Goal: Transaction & Acquisition: Purchase product/service

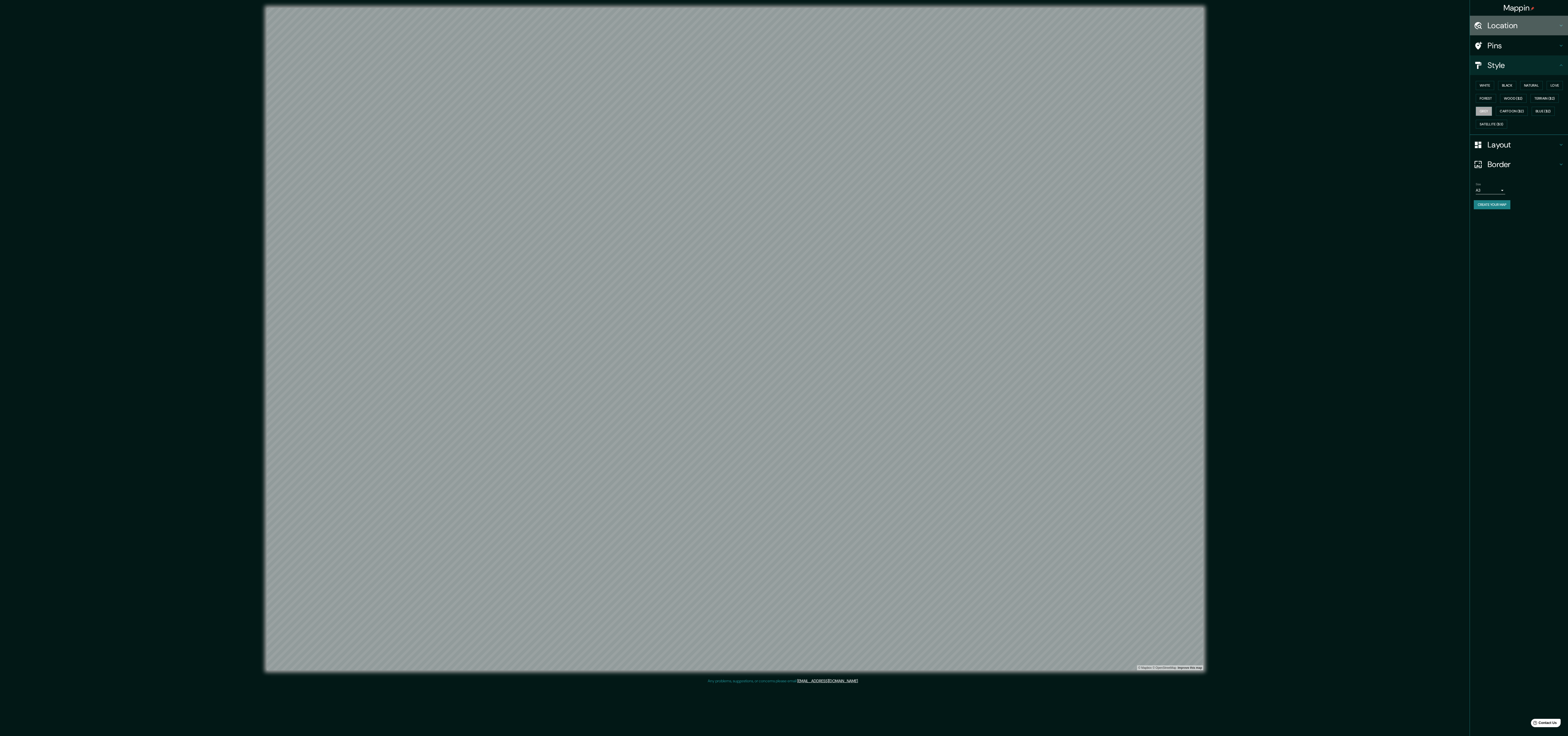
click at [1508, 23] on h4 "Location" at bounding box center [1523, 26] width 71 height 10
click at [1501, 51] on input "La Merced, [GEOGRAPHIC_DATA], [GEOGRAPHIC_DATA], [GEOGRAPHIC_DATA]" at bounding box center [1521, 51] width 94 height 9
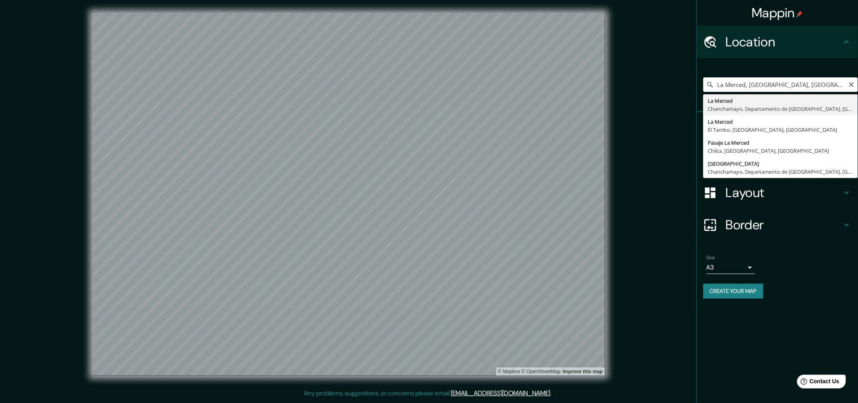
click at [744, 86] on input "La Merced, [GEOGRAPHIC_DATA], [GEOGRAPHIC_DATA], [GEOGRAPHIC_DATA]" at bounding box center [781, 84] width 155 height 15
drag, startPoint x: 745, startPoint y: 86, endPoint x: 661, endPoint y: 88, distance: 84.3
click at [661, 88] on div "Mappin Location [GEOGRAPHIC_DATA], [GEOGRAPHIC_DATA], [GEOGRAPHIC_DATA], [GEOGR…" at bounding box center [429, 200] width 858 height 401
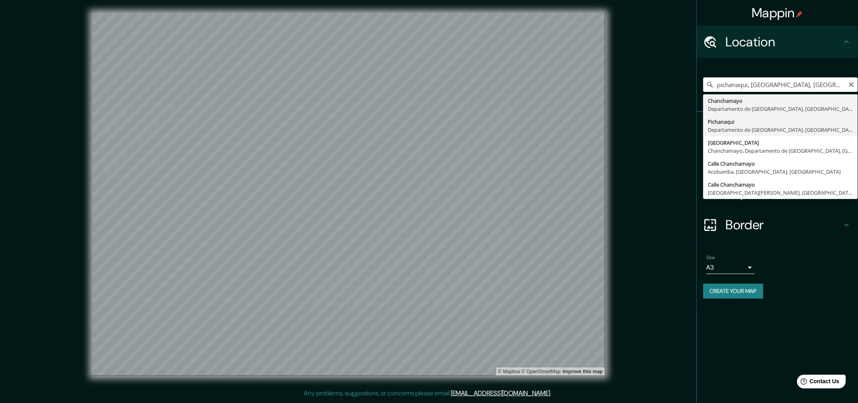
type input "Pichanaqui, Departamento de [GEOGRAPHIC_DATA], [GEOGRAPHIC_DATA]"
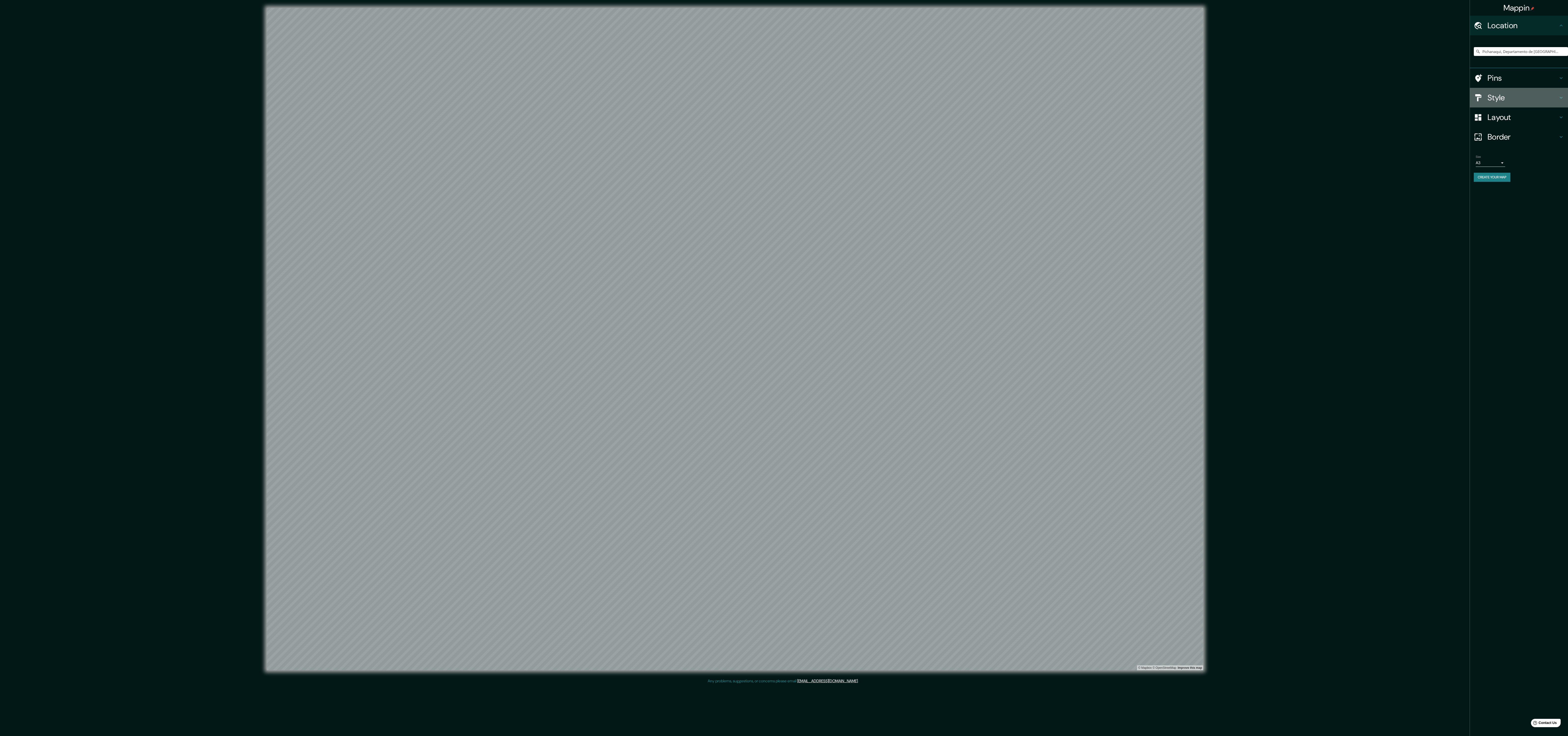
click at [1514, 96] on h4 "Style" at bounding box center [1523, 97] width 71 height 10
click at [1507, 129] on button "Satellite ($3)" at bounding box center [1491, 124] width 32 height 9
click at [1531, 116] on button "Blue ($2)" at bounding box center [1543, 111] width 23 height 9
click at [1492, 115] on button "Grey" at bounding box center [1483, 111] width 16 height 9
